Goal: Information Seeking & Learning: Learn about a topic

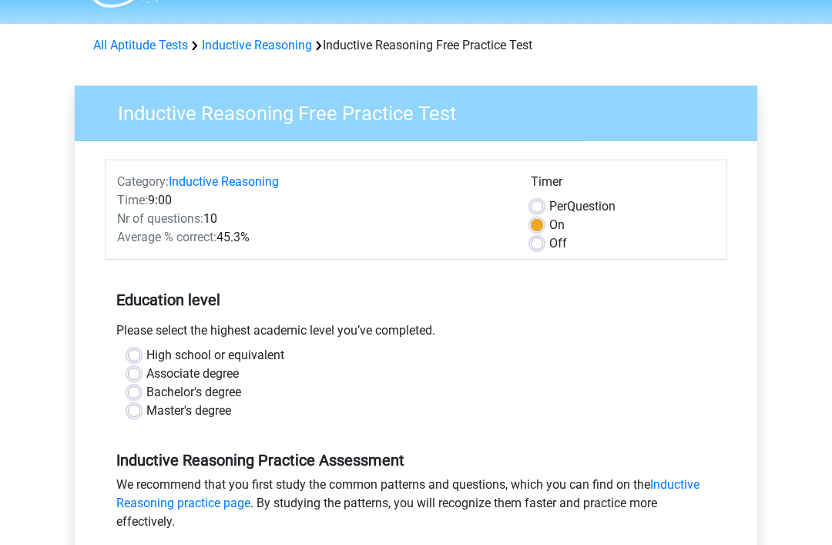
scroll to position [41, 0]
click at [146, 351] on label "High school or equivalent" at bounding box center [215, 355] width 138 height 18
click at [137, 351] on input "High school or equivalent" at bounding box center [134, 353] width 12 height 15
radio input "true"
click at [146, 369] on label "Associate degree" at bounding box center [192, 374] width 92 height 18
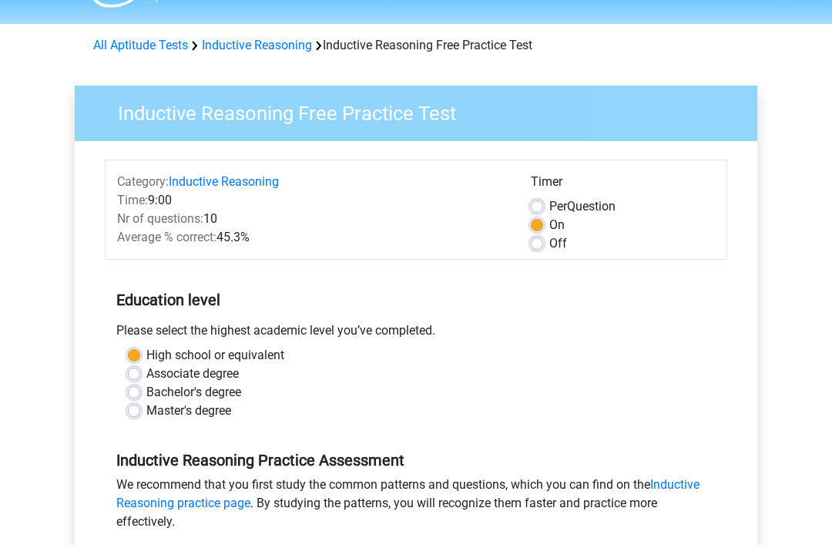
click at [138, 369] on input "Associate degree" at bounding box center [134, 372] width 12 height 15
radio input "true"
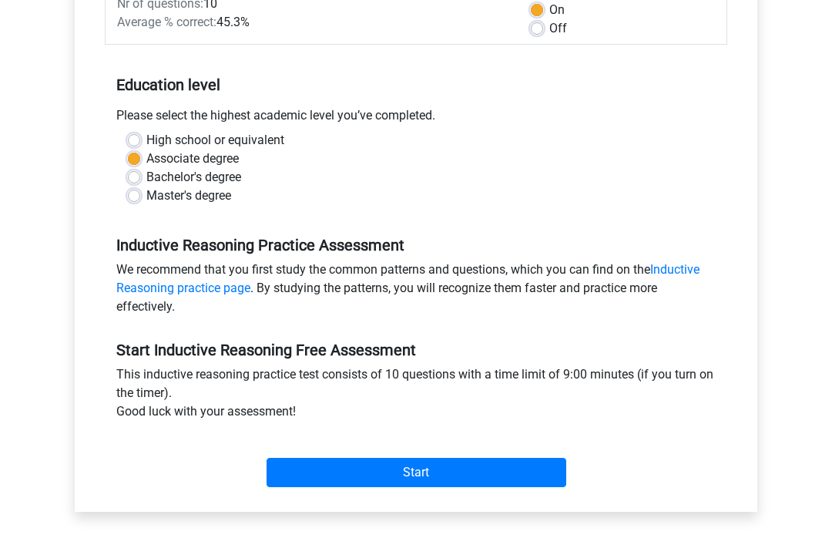
scroll to position [264, 0]
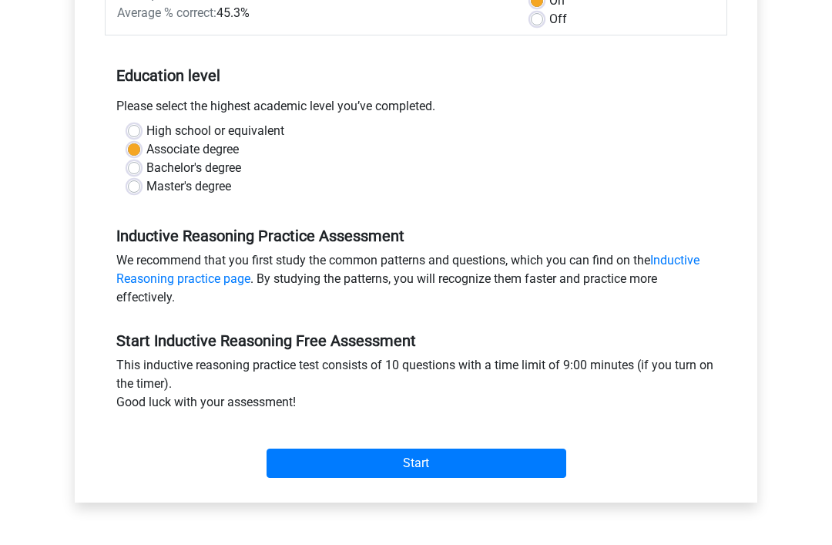
click at [472, 472] on input "Start" at bounding box center [417, 463] width 300 height 29
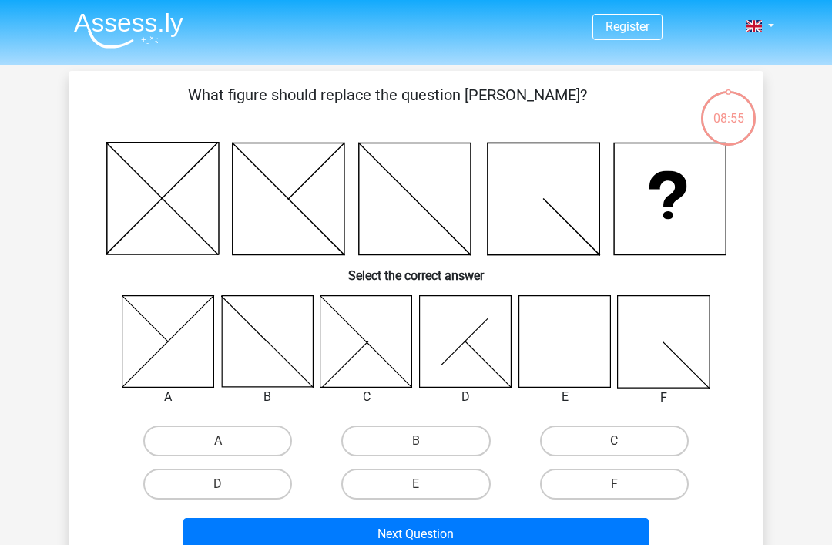
click at [587, 351] on icon at bounding box center [565, 341] width 92 height 92
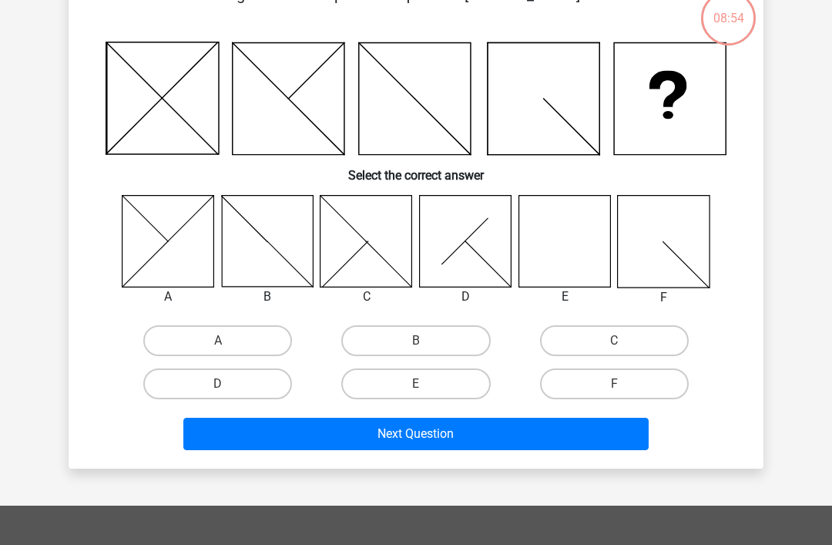
click at [457, 386] on label "E" at bounding box center [415, 384] width 149 height 31
click at [426, 386] on input "E" at bounding box center [421, 390] width 10 height 10
radio input "true"
click at [470, 432] on button "Next Question" at bounding box center [416, 434] width 466 height 32
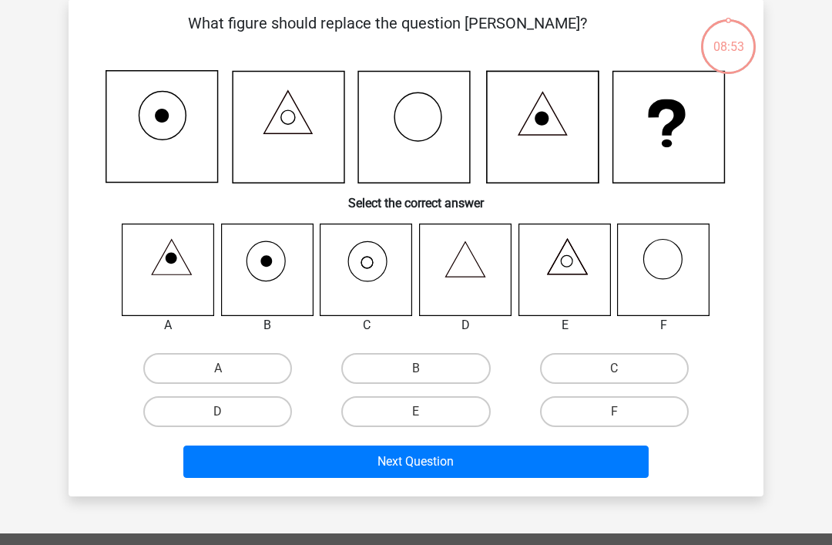
scroll to position [71, 0]
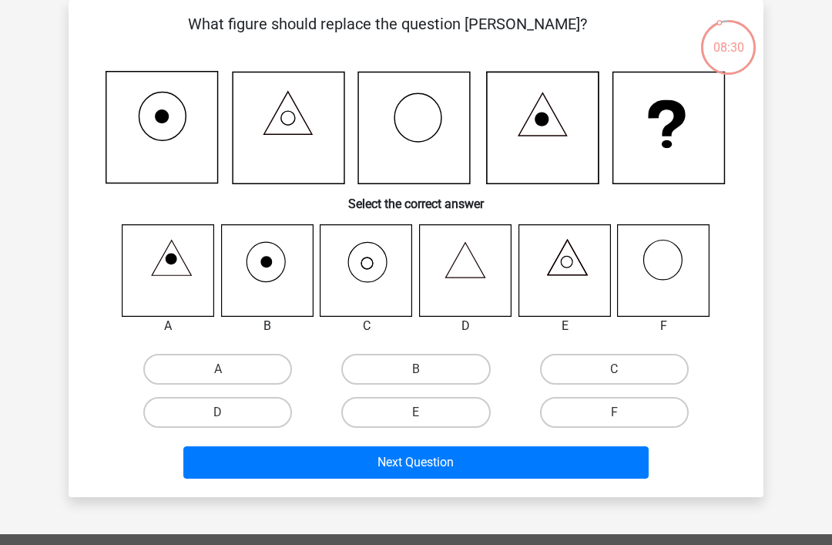
click at [626, 369] on label "C" at bounding box center [614, 369] width 149 height 31
click at [624, 369] on input "C" at bounding box center [619, 374] width 10 height 10
radio input "true"
click at [469, 467] on button "Next Question" at bounding box center [416, 462] width 466 height 32
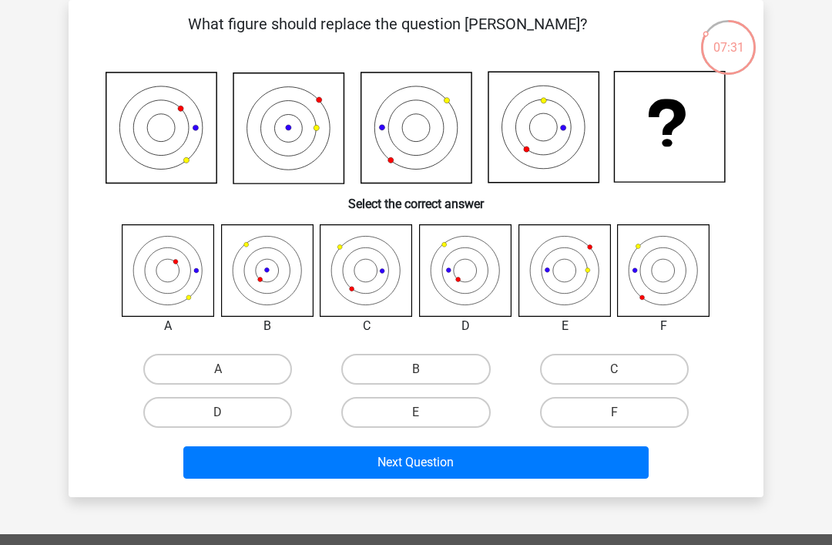
click at [431, 377] on label "B" at bounding box center [415, 369] width 149 height 31
click at [426, 377] on input "B" at bounding box center [421, 374] width 10 height 10
radio input "true"
click at [462, 465] on button "Next Question" at bounding box center [416, 462] width 466 height 32
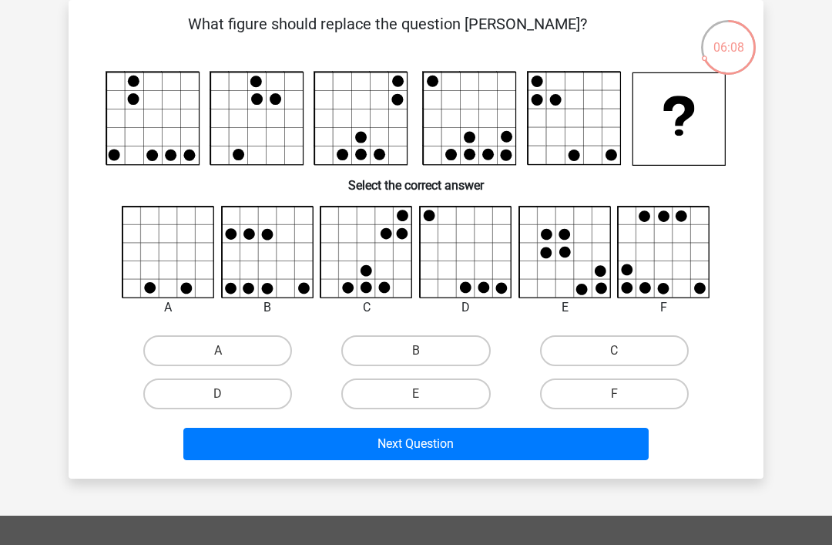
click at [255, 355] on label "A" at bounding box center [217, 350] width 149 height 31
click at [228, 355] on input "A" at bounding box center [223, 356] width 10 height 10
radio input "true"
click at [441, 347] on label "B" at bounding box center [415, 350] width 149 height 31
click at [426, 351] on input "B" at bounding box center [421, 356] width 10 height 10
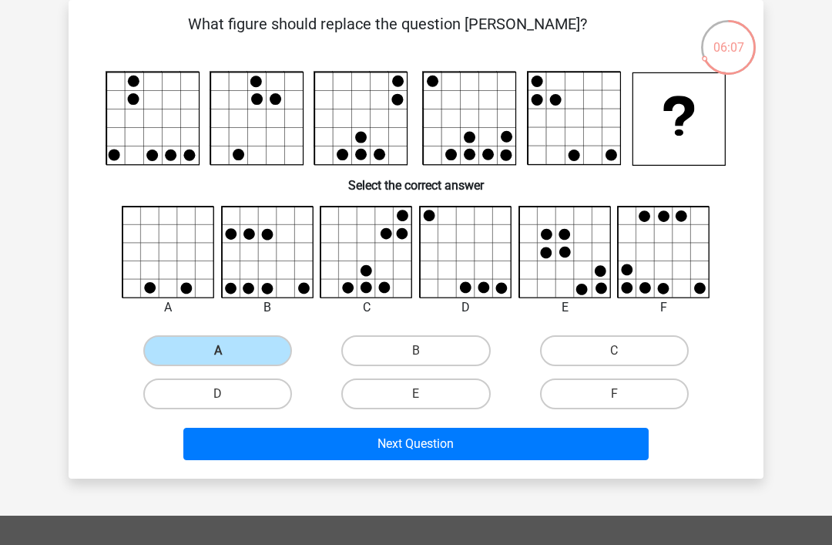
radio input "true"
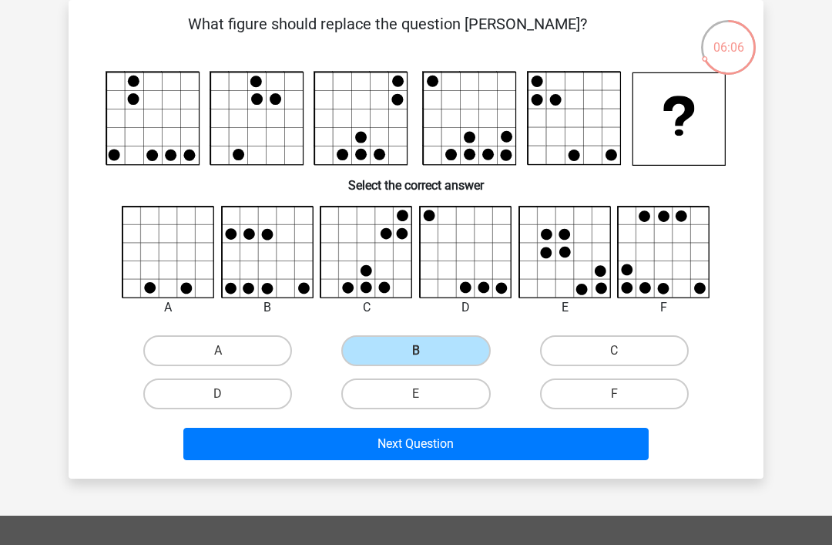
click at [457, 444] on button "Next Question" at bounding box center [416, 444] width 466 height 32
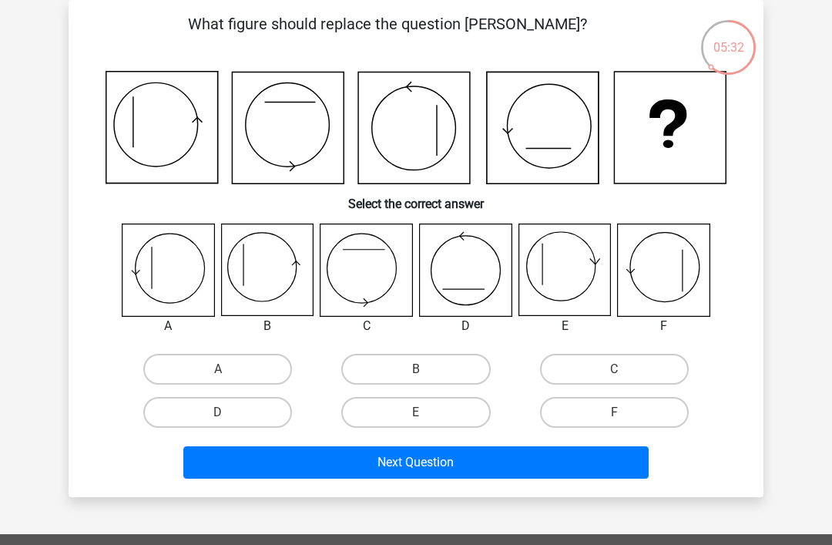
click at [234, 365] on label "A" at bounding box center [217, 369] width 149 height 31
click at [228, 369] on input "A" at bounding box center [223, 374] width 10 height 10
radio input "true"
click at [452, 469] on button "Next Question" at bounding box center [416, 462] width 466 height 32
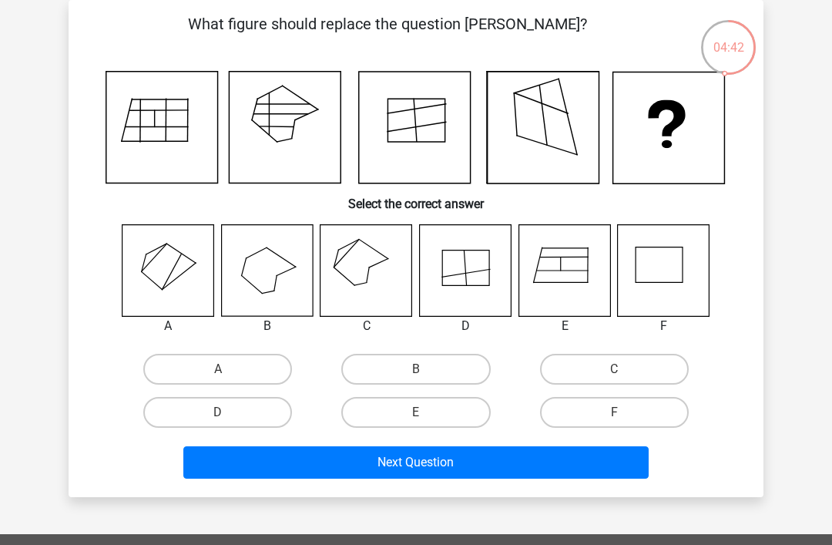
click at [623, 366] on label "C" at bounding box center [614, 369] width 149 height 31
click at [623, 369] on input "C" at bounding box center [619, 374] width 10 height 10
radio input "true"
click at [505, 474] on button "Next Question" at bounding box center [416, 462] width 466 height 32
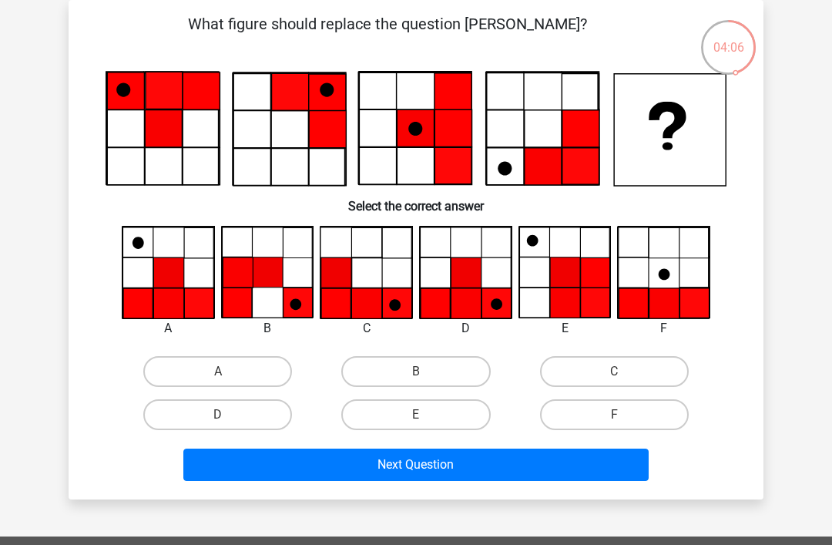
click at [255, 415] on label "D" at bounding box center [217, 414] width 149 height 31
click at [228, 415] on input "D" at bounding box center [223, 420] width 10 height 10
radio input "true"
click at [474, 462] on button "Next Question" at bounding box center [416, 464] width 466 height 32
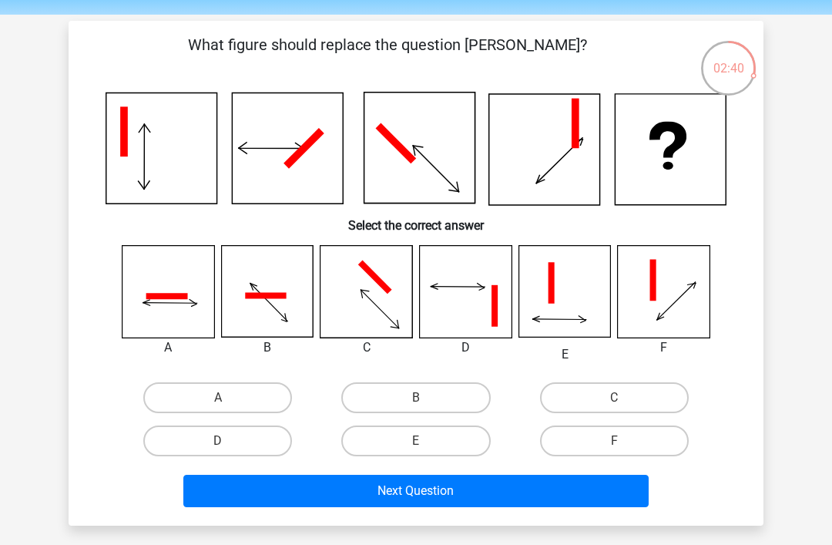
scroll to position [50, 0]
click at [619, 399] on input "C" at bounding box center [619, 403] width 10 height 10
radio input "true"
click at [459, 499] on button "Next Question" at bounding box center [416, 491] width 466 height 32
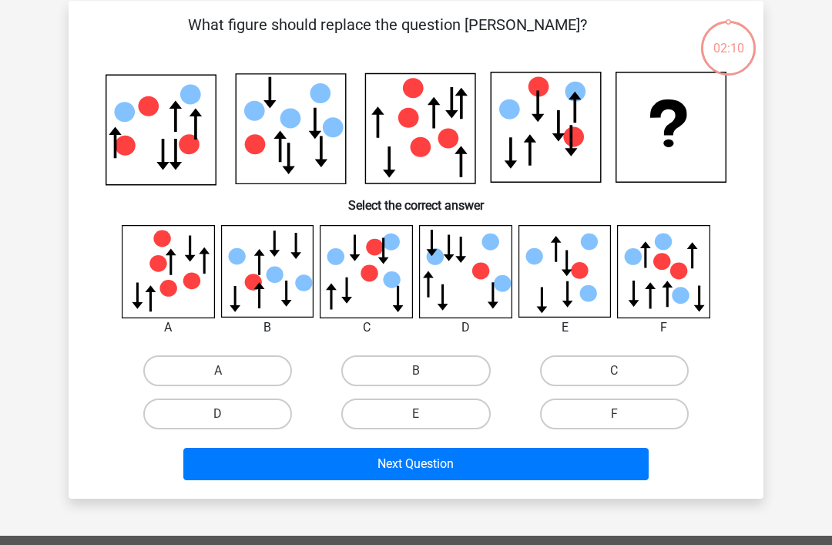
scroll to position [71, 0]
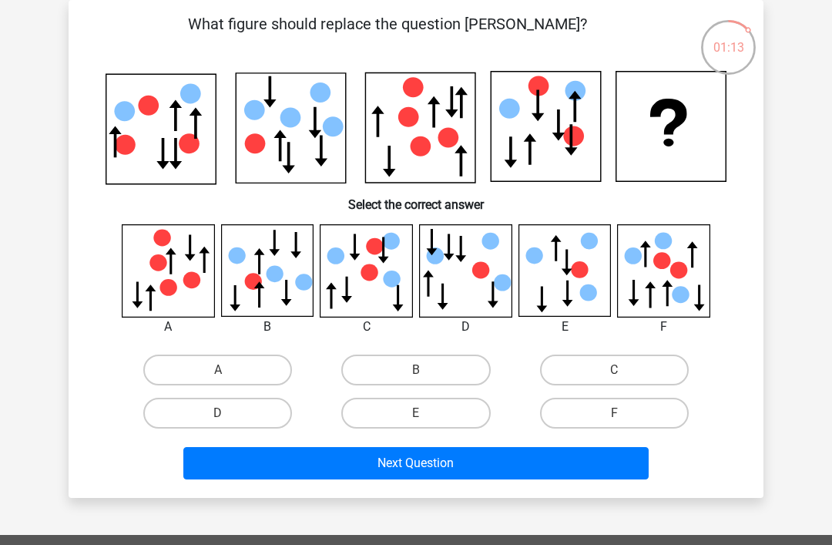
click at [239, 423] on label "D" at bounding box center [217, 413] width 149 height 31
click at [228, 423] on input "D" at bounding box center [223, 418] width 10 height 10
radio input "true"
click at [453, 421] on label "E" at bounding box center [415, 413] width 149 height 31
click at [426, 421] on input "E" at bounding box center [421, 418] width 10 height 10
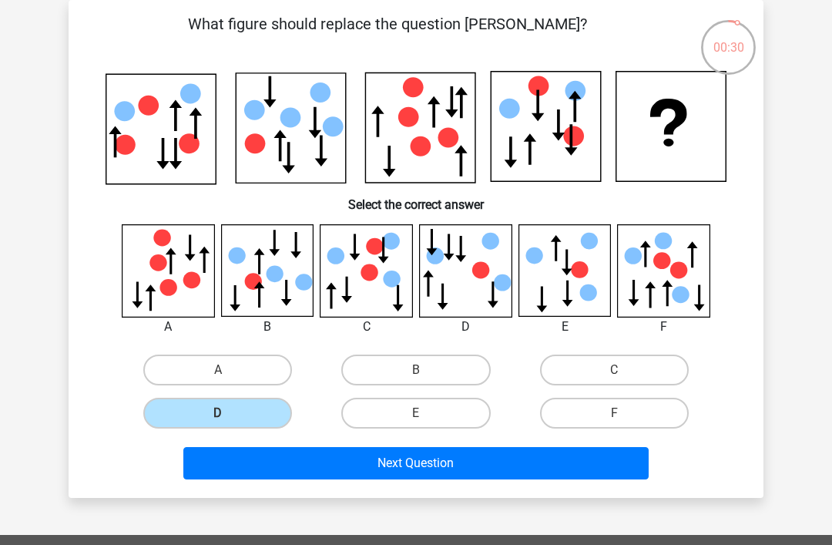
radio input "true"
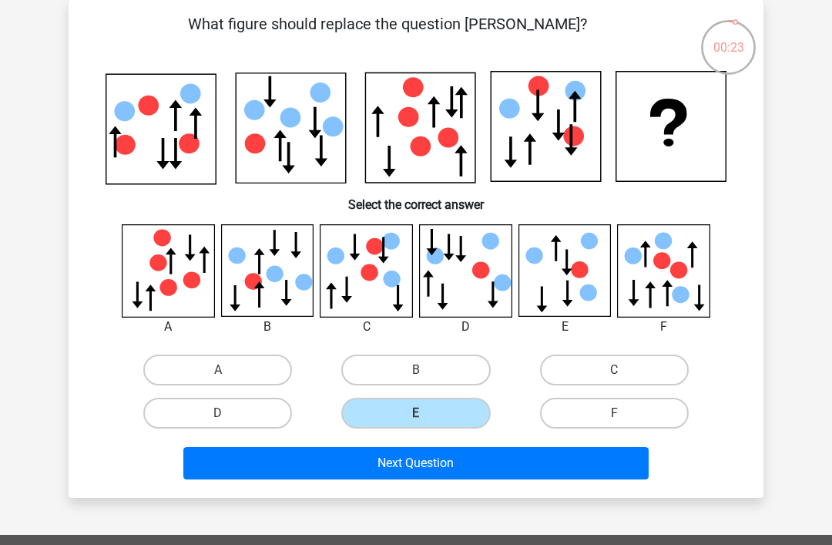
click at [475, 464] on button "Next Question" at bounding box center [416, 463] width 466 height 32
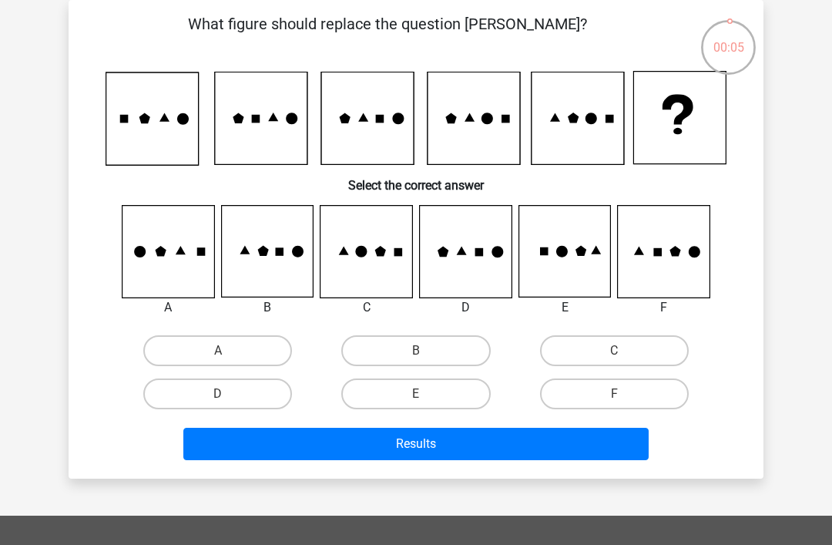
click at [634, 392] on label "F" at bounding box center [614, 393] width 149 height 31
click at [624, 394] on input "F" at bounding box center [619, 399] width 10 height 10
radio input "true"
click at [534, 452] on button "Results" at bounding box center [416, 444] width 466 height 32
